Goal: Task Accomplishment & Management: Manage account settings

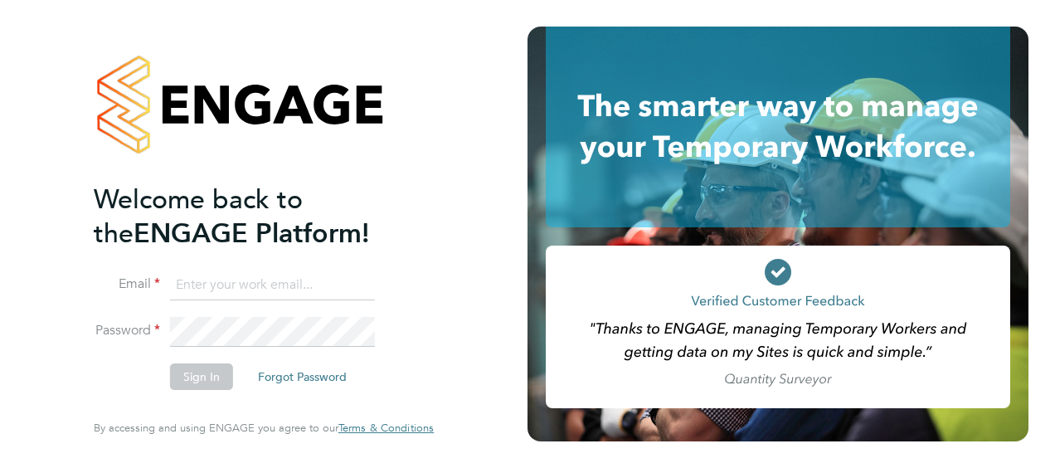
type input "dan.badger@vistry.co.uk"
click at [205, 386] on button "Sign In" at bounding box center [201, 376] width 63 height 27
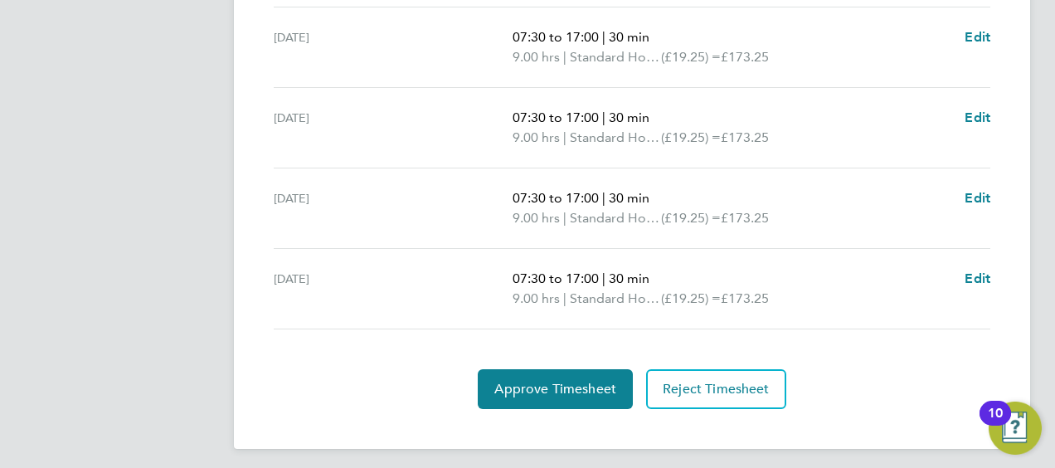
scroll to position [587, 0]
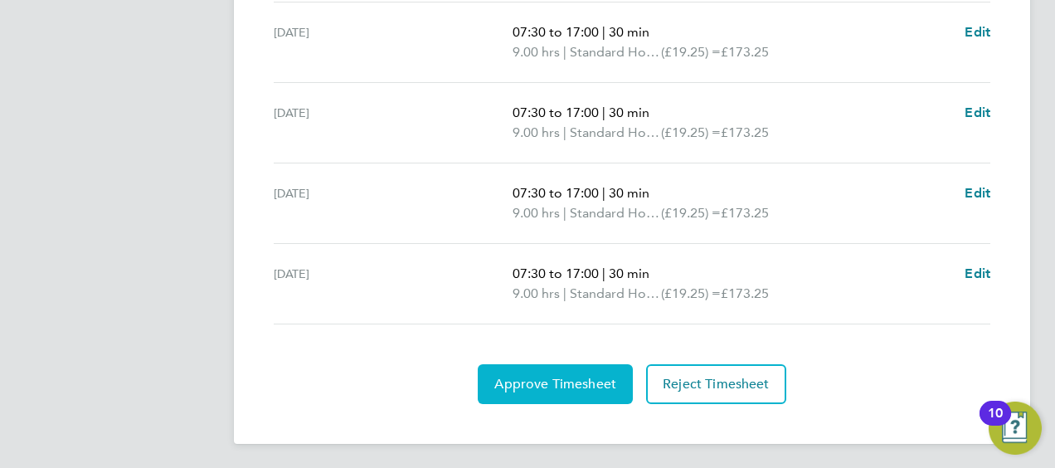
click at [526, 368] on button "Approve Timesheet" at bounding box center [555, 384] width 155 height 40
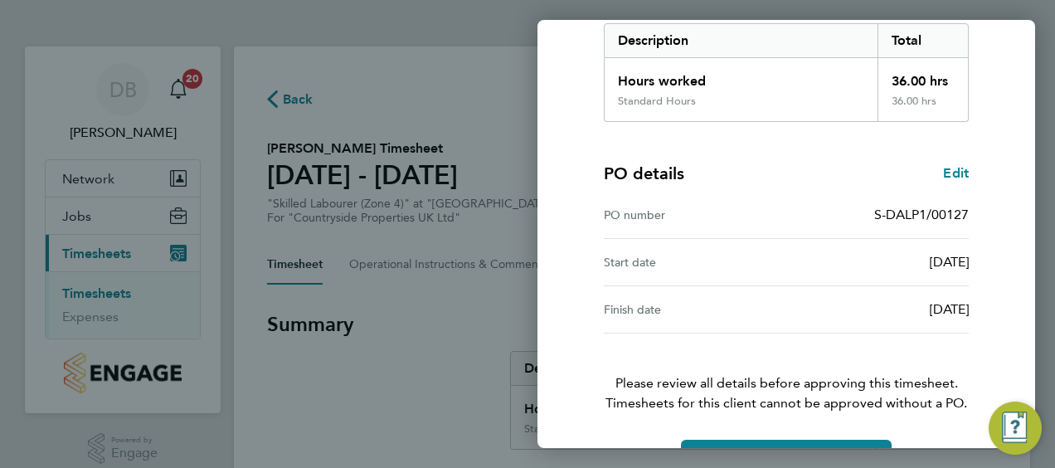
scroll to position [325, 0]
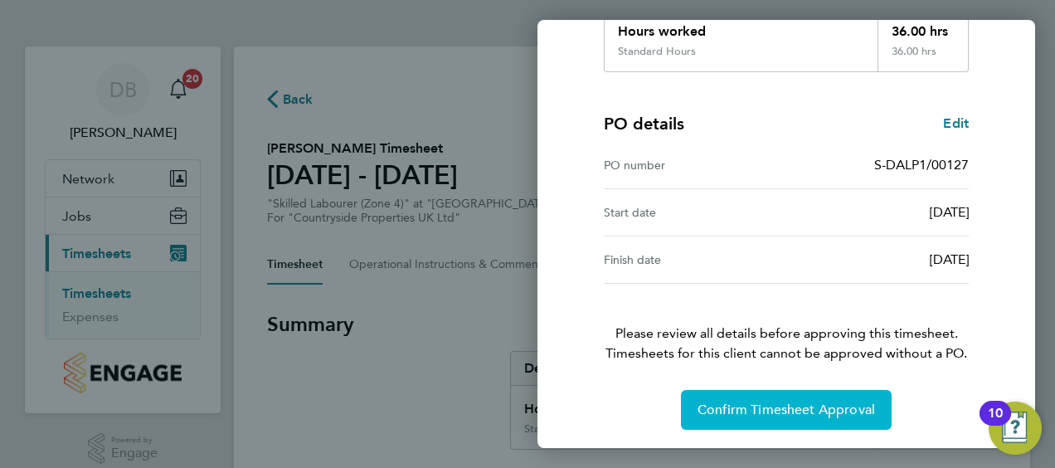
click at [755, 410] on span "Confirm Timesheet Approval" at bounding box center [787, 409] width 178 height 17
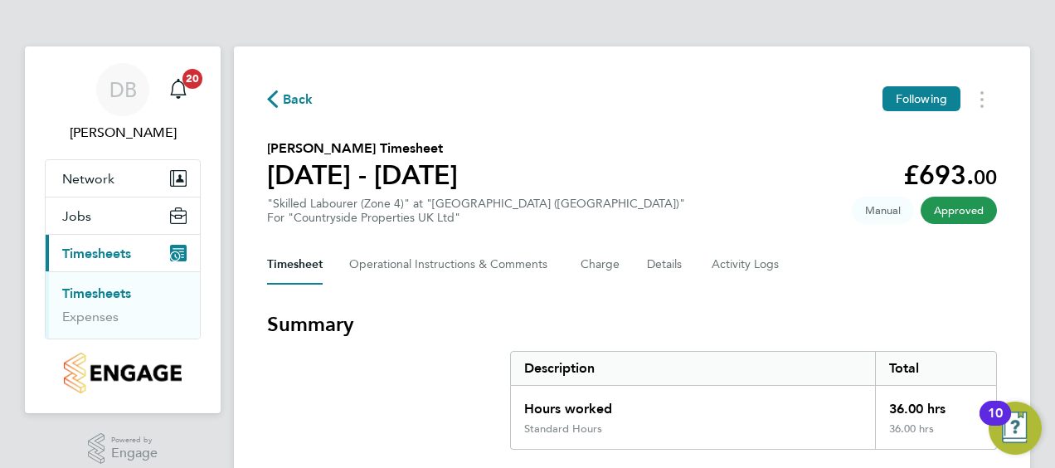
click at [99, 290] on link "Timesheets" at bounding box center [96, 293] width 69 height 16
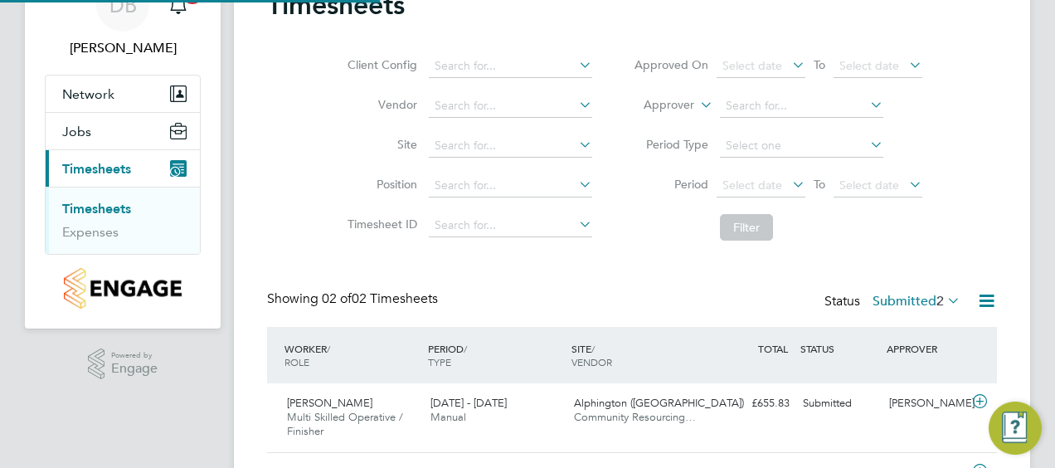
scroll to position [183, 0]
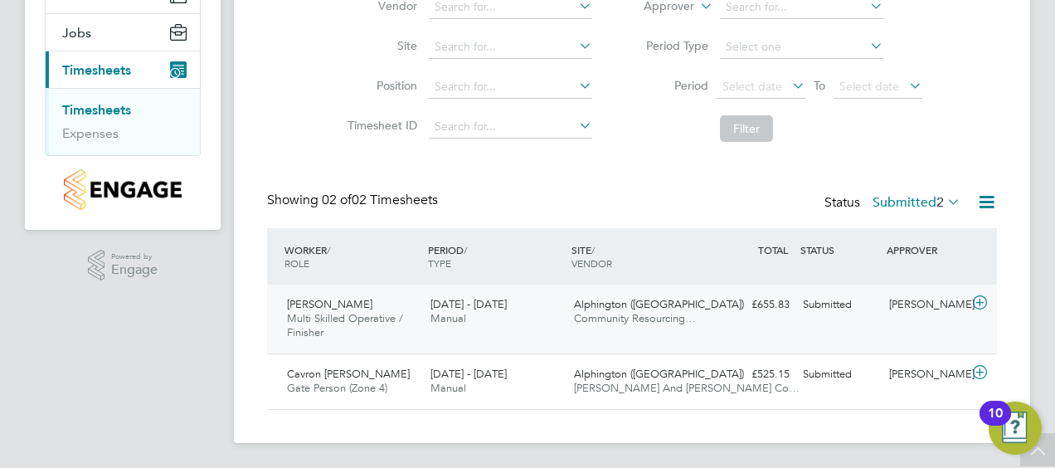
click at [982, 302] on icon at bounding box center [980, 302] width 21 height 13
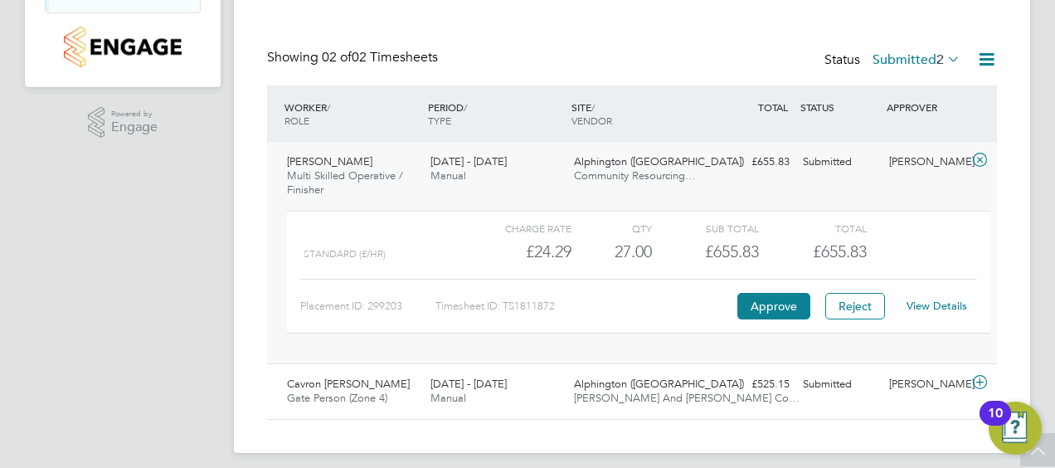
scroll to position [336, 0]
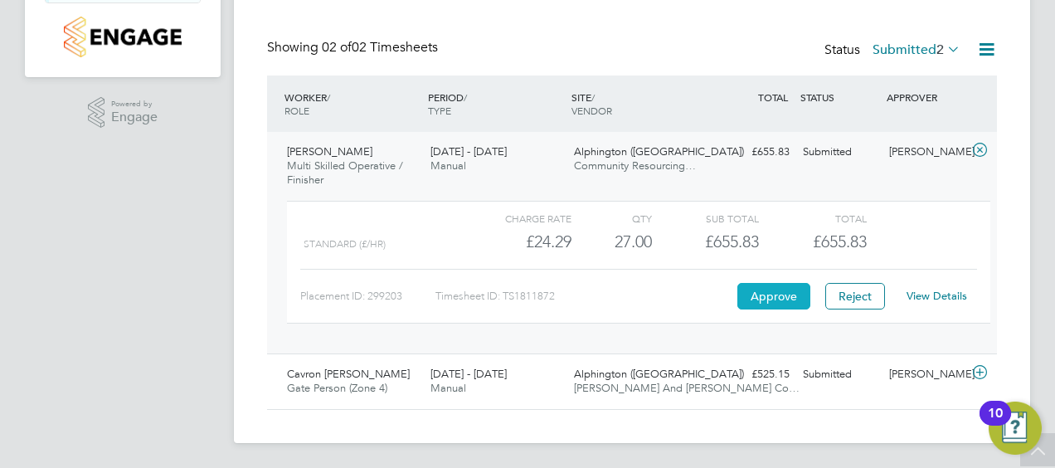
click at [772, 294] on button "Approve" at bounding box center [773, 296] width 73 height 27
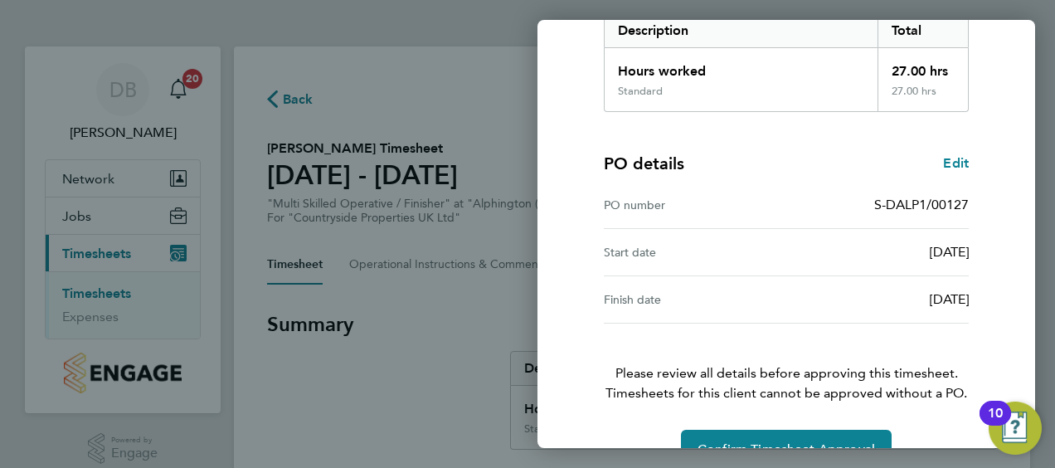
scroll to position [325, 0]
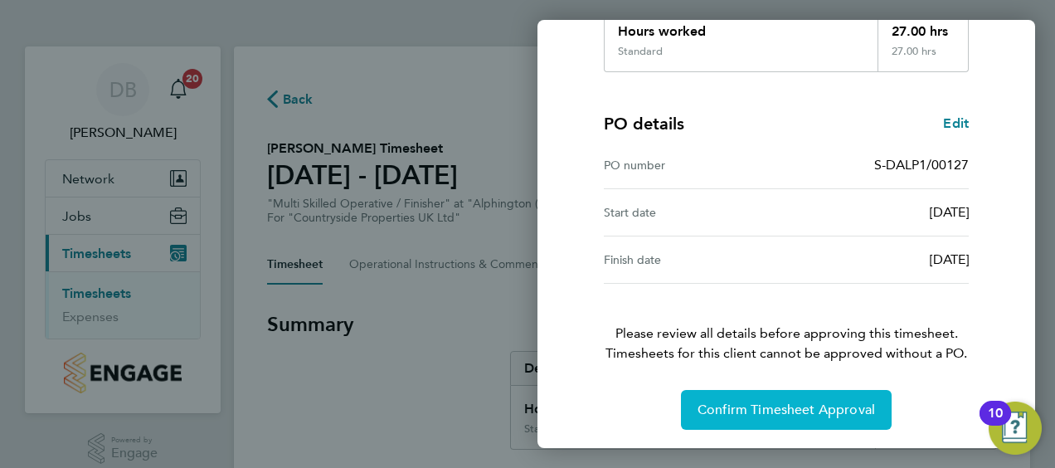
click at [766, 411] on span "Confirm Timesheet Approval" at bounding box center [787, 409] width 178 height 17
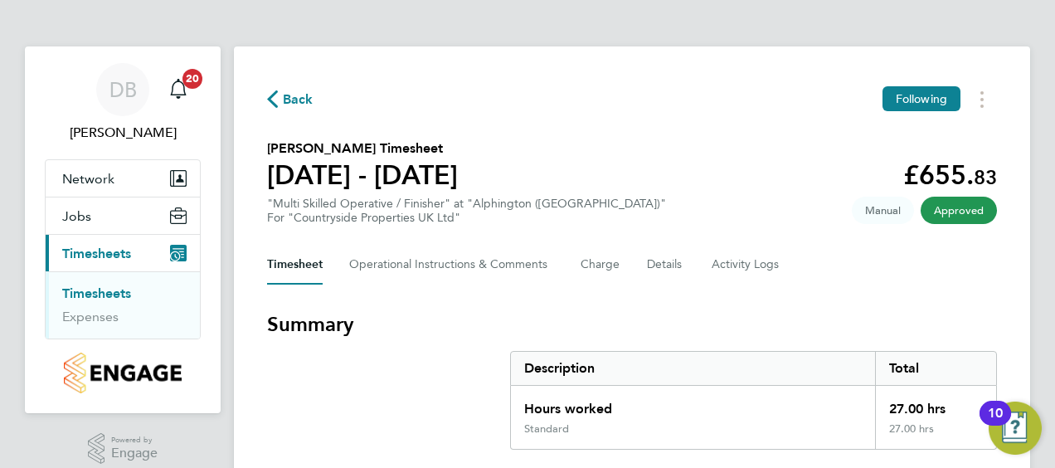
click at [119, 284] on ul "Timesheets Expenses" at bounding box center [123, 304] width 154 height 67
click at [106, 294] on link "Timesheets" at bounding box center [96, 293] width 69 height 16
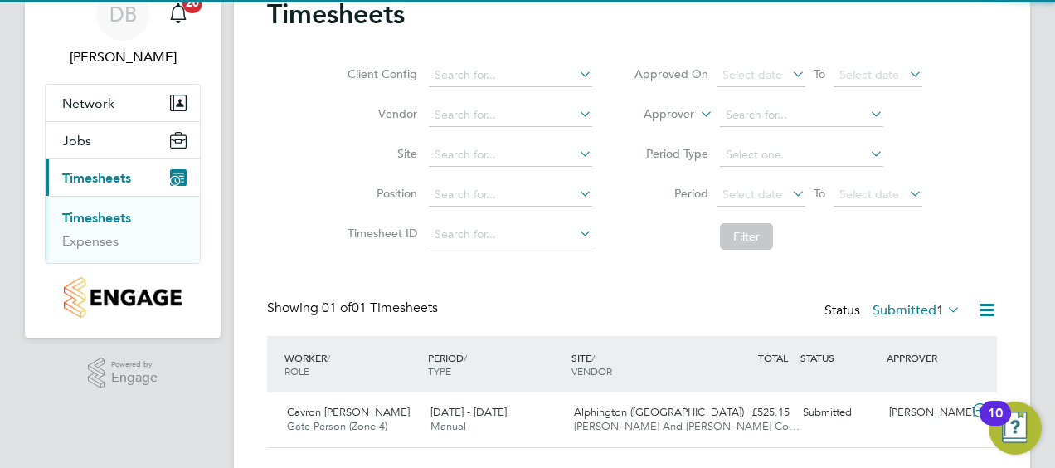
scroll to position [114, 0]
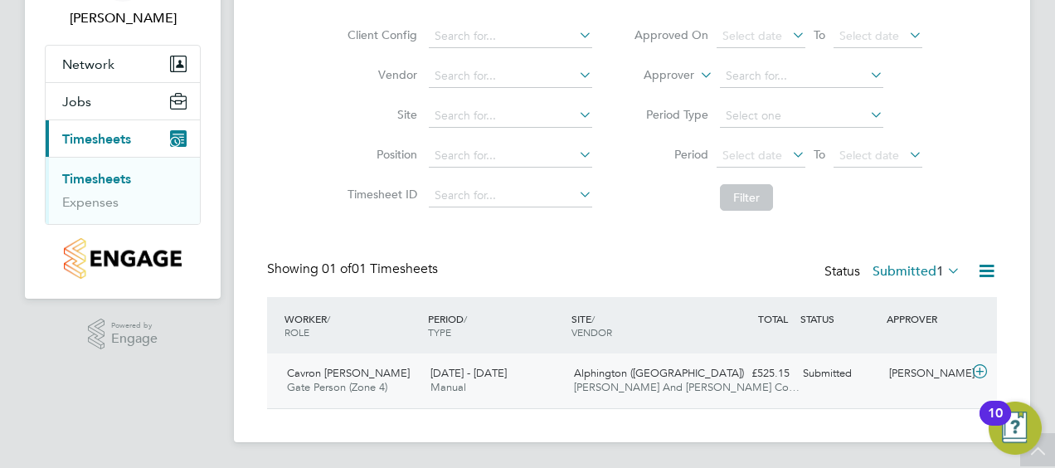
click at [985, 373] on icon at bounding box center [980, 371] width 21 height 13
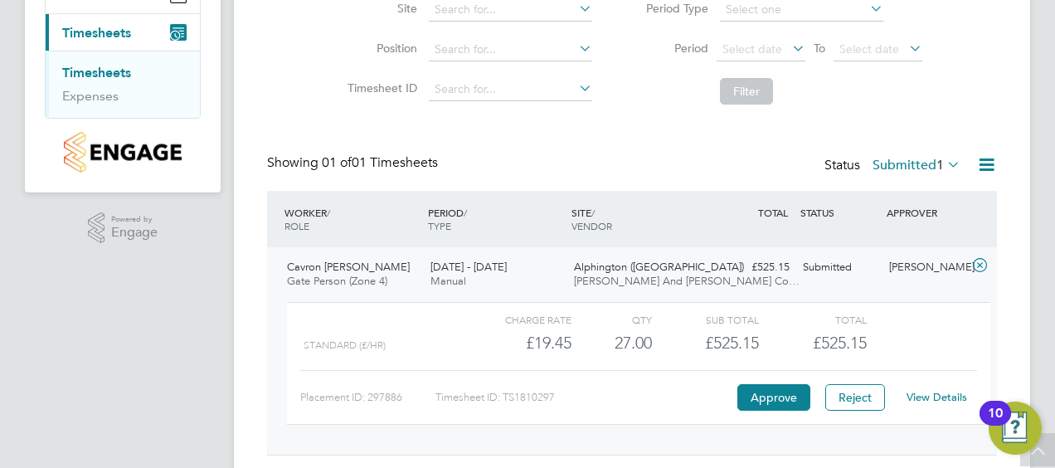
scroll to position [266, 0]
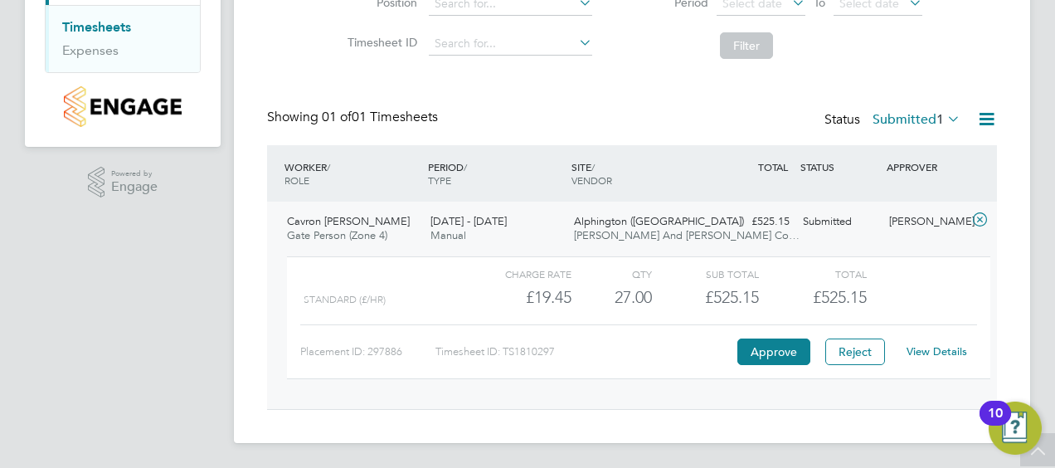
click at [928, 348] on link "View Details" at bounding box center [937, 351] width 61 height 14
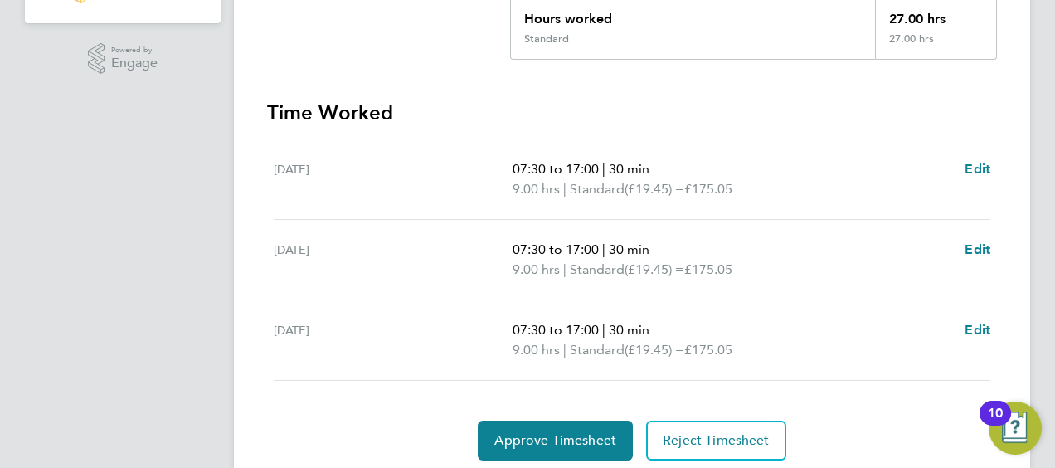
scroll to position [446, 0]
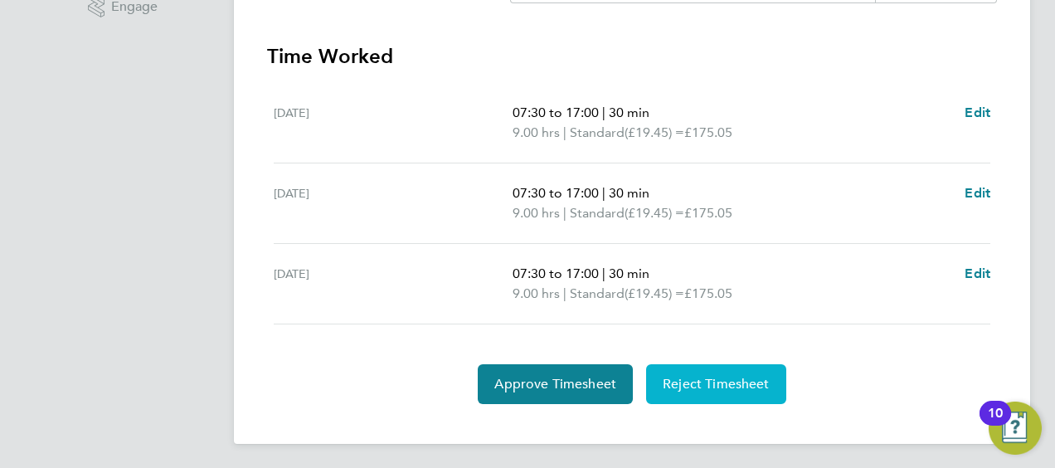
click at [728, 378] on span "Reject Timesheet" at bounding box center [716, 384] width 107 height 17
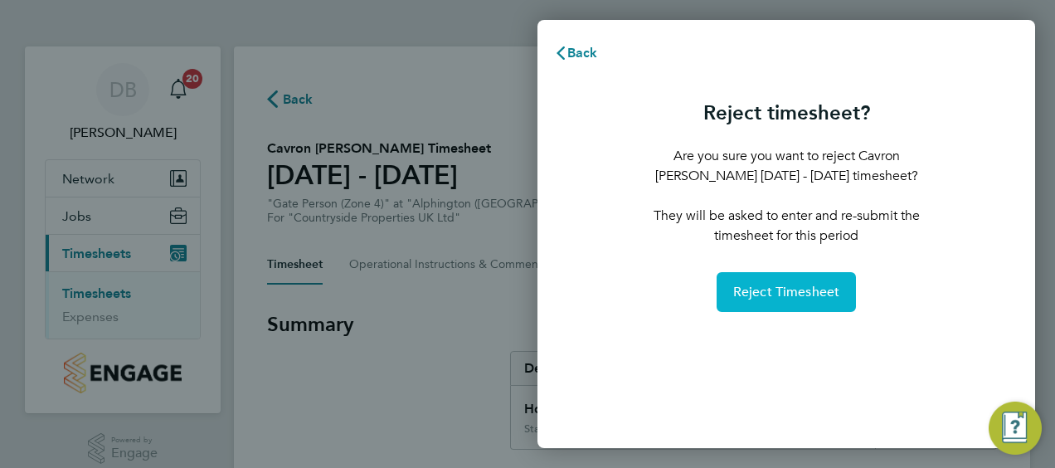
click at [770, 280] on button "Reject Timesheet" at bounding box center [787, 292] width 140 height 40
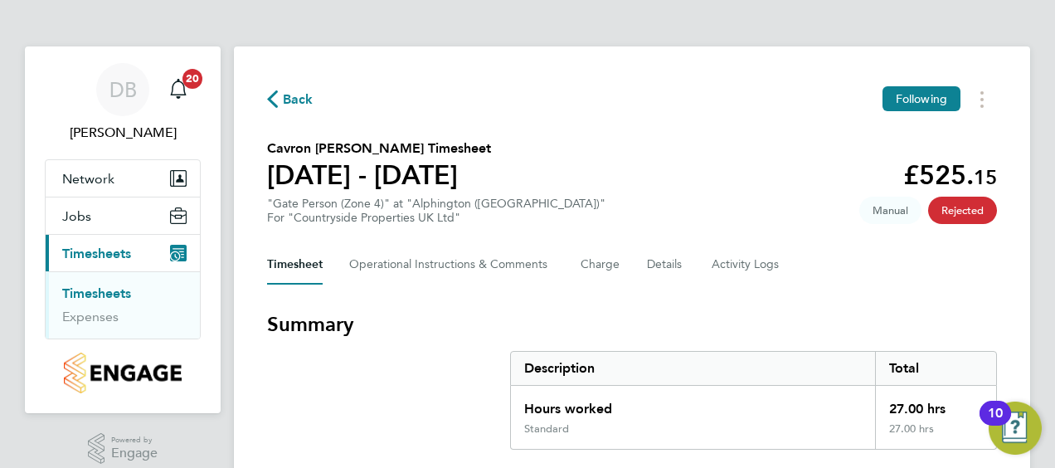
click at [116, 289] on link "Timesheets" at bounding box center [96, 293] width 69 height 16
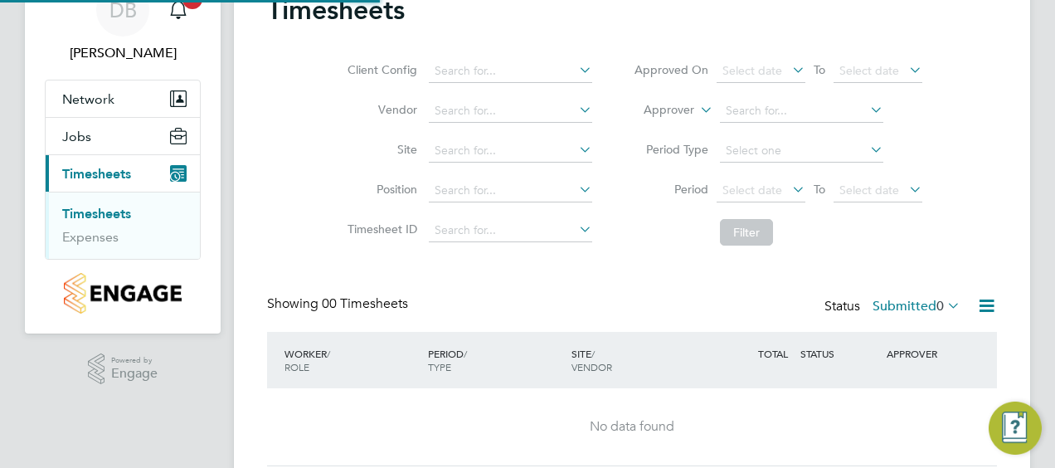
scroll to position [136, 0]
